Goal: Transaction & Acquisition: Book appointment/travel/reservation

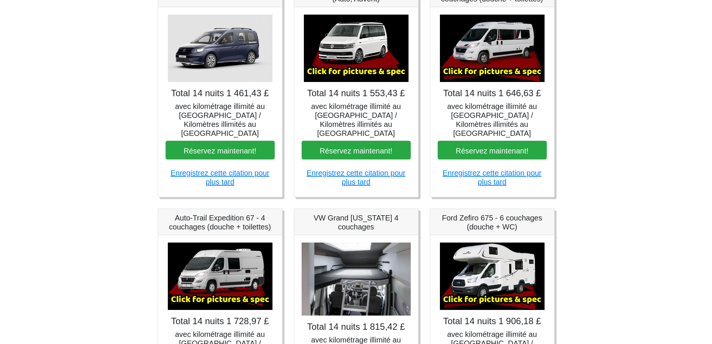
scroll to position [274, 0]
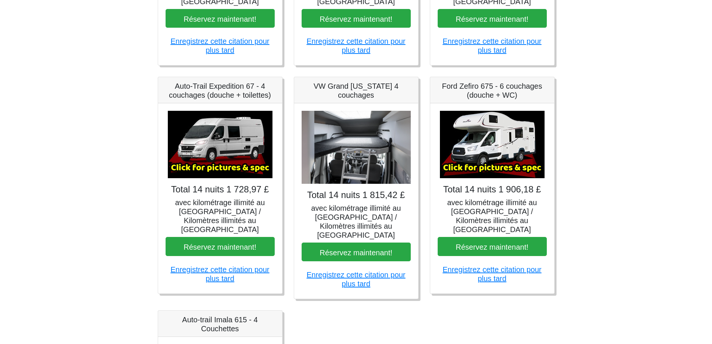
click at [224, 149] on img at bounding box center [220, 144] width 105 height 67
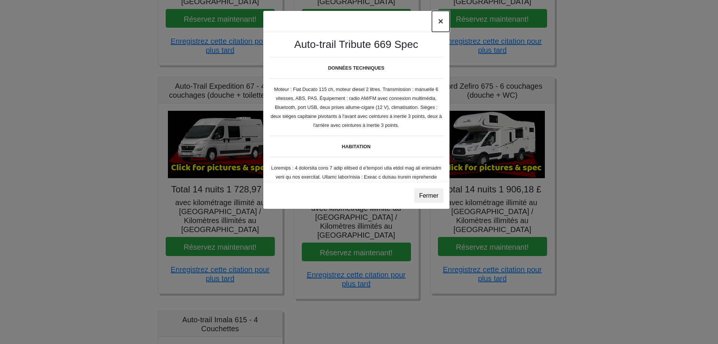
click at [440, 22] on font "×" at bounding box center [440, 21] width 5 height 10
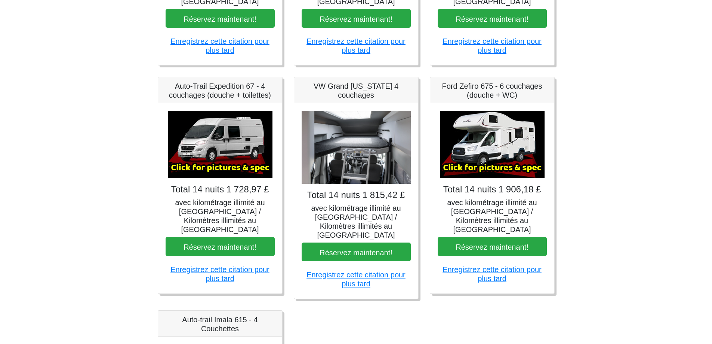
click at [386, 150] on img at bounding box center [356, 147] width 109 height 73
drag, startPoint x: 363, startPoint y: 187, endPoint x: 362, endPoint y: 179, distance: 8.3
click at [363, 190] on font "Total 14 nuits 1 815,42 £" at bounding box center [356, 195] width 98 height 10
click at [363, 84] on font "VW Grand California 4 couchages" at bounding box center [356, 90] width 85 height 17
click at [366, 178] on div "Total 14 nuits 1 815,42 £ avec kilométrage illimité au Royaume-Uni / Kilomètres…" at bounding box center [356, 200] width 124 height 195
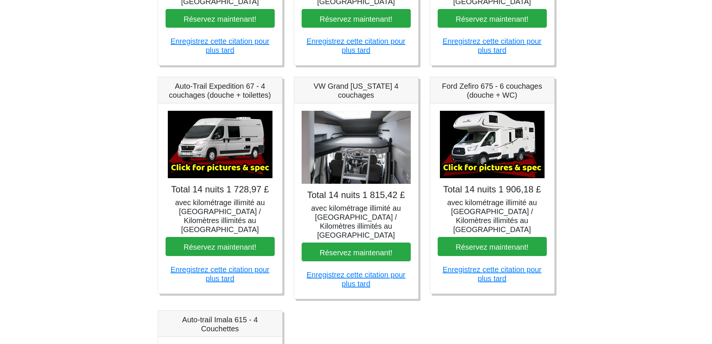
click at [322, 176] on div "Total 14 nuits 1 815,42 £ avec kilométrage illimité au Royaume-Uni / Kilomètres…" at bounding box center [356, 200] width 124 height 195
click at [335, 191] on font "Total 14 nuits 1 815,42 £" at bounding box center [356, 195] width 98 height 10
click at [342, 218] on font "avec kilométrage illimité au Royaume-Uni / Kilomètres illimités au Royaume-Uni" at bounding box center [356, 221] width 90 height 35
click at [220, 198] on font "avec kilométrage illimité au Royaume-Uni / Kilomètres illimités au Royaume-Uni" at bounding box center [220, 215] width 90 height 35
click at [227, 162] on img at bounding box center [220, 144] width 105 height 67
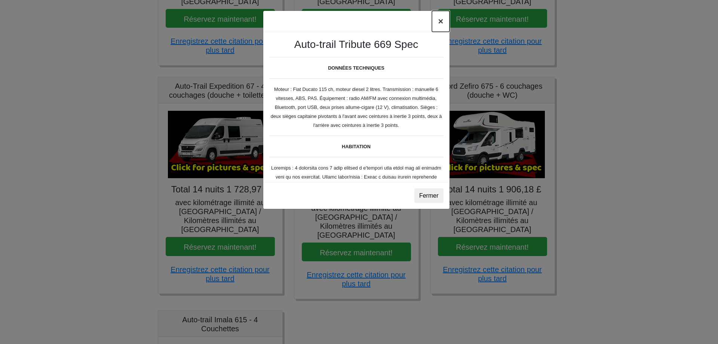
click at [441, 21] on font "×" at bounding box center [440, 21] width 5 height 10
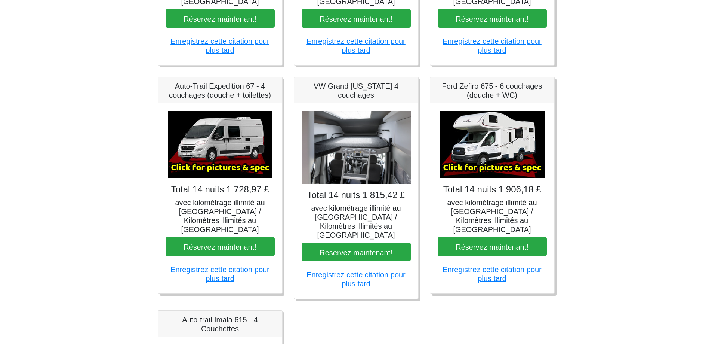
click at [345, 131] on img at bounding box center [356, 147] width 109 height 73
click at [348, 87] on font "VW Grand California 4 couchages" at bounding box center [356, 90] width 85 height 17
click at [354, 119] on img at bounding box center [356, 147] width 109 height 73
click at [521, 134] on img at bounding box center [492, 144] width 105 height 67
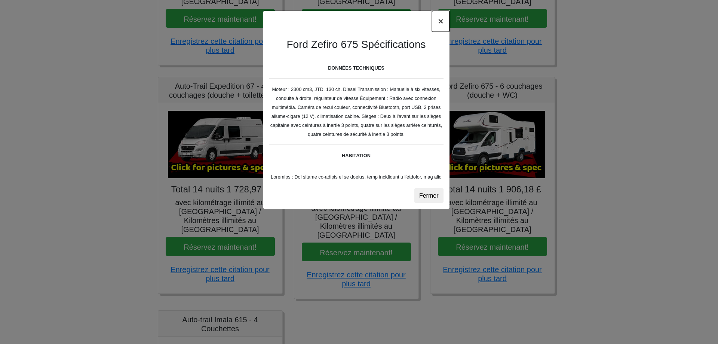
click at [440, 24] on font "×" at bounding box center [440, 21] width 5 height 10
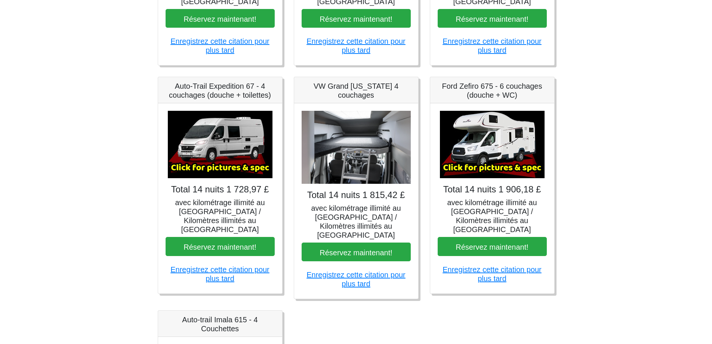
click at [388, 121] on img at bounding box center [356, 147] width 109 height 73
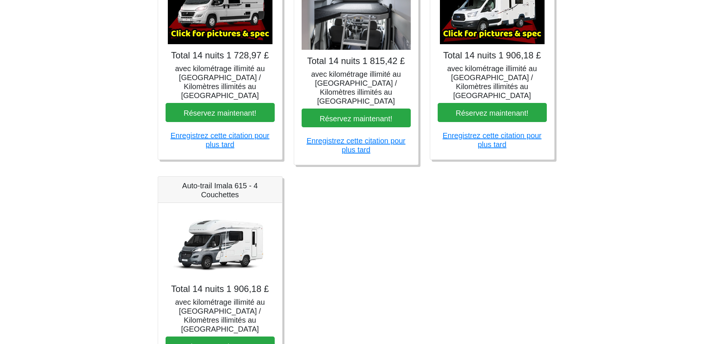
scroll to position [411, 0]
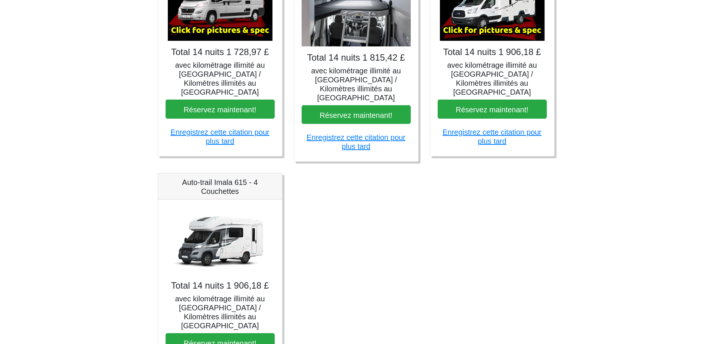
click at [244, 218] on img at bounding box center [220, 240] width 105 height 67
click at [230, 338] on font "Réservez maintenant!" at bounding box center [220, 342] width 73 height 8
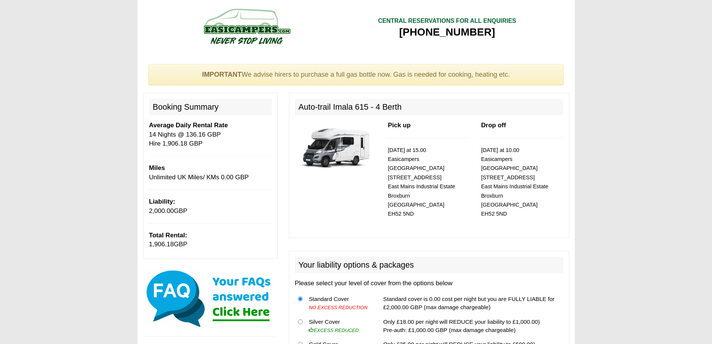
click at [547, 2] on div "CENTRAL RESERVATIONS FOR ALL ENQUIRIES [PHONE_NUMBER]" at bounding box center [356, 28] width 437 height 56
